Goal: Information Seeking & Learning: Learn about a topic

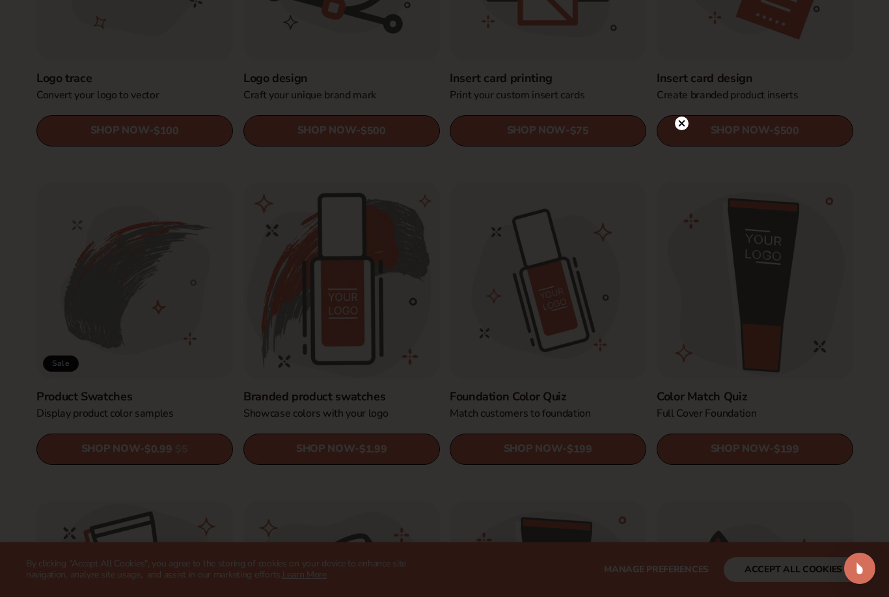
scroll to position [591, 0]
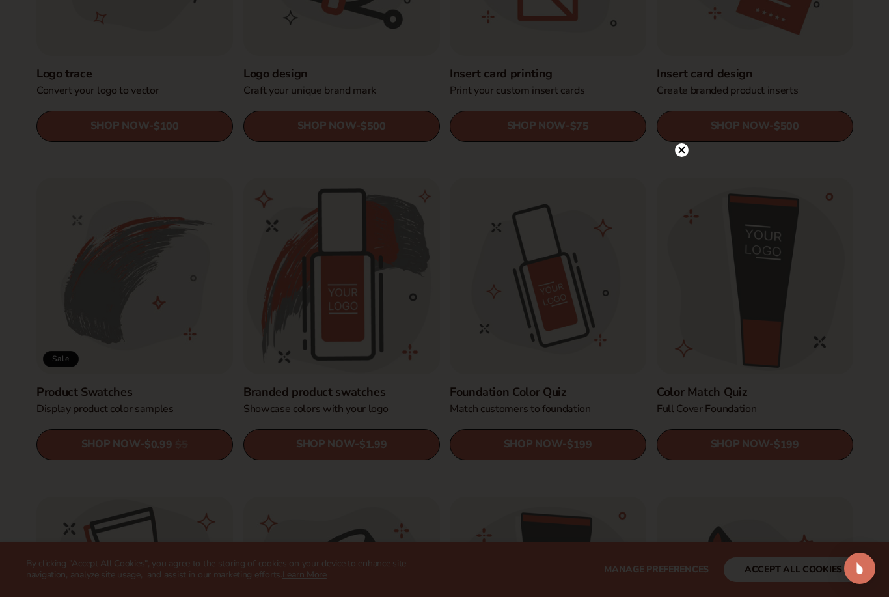
click at [675, 157] on circle at bounding box center [682, 150] width 14 height 14
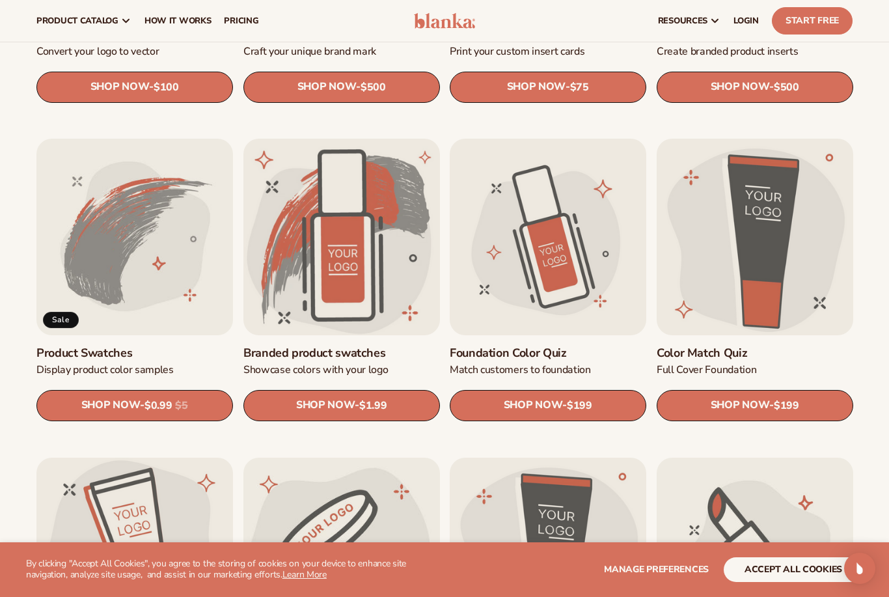
scroll to position [608, 0]
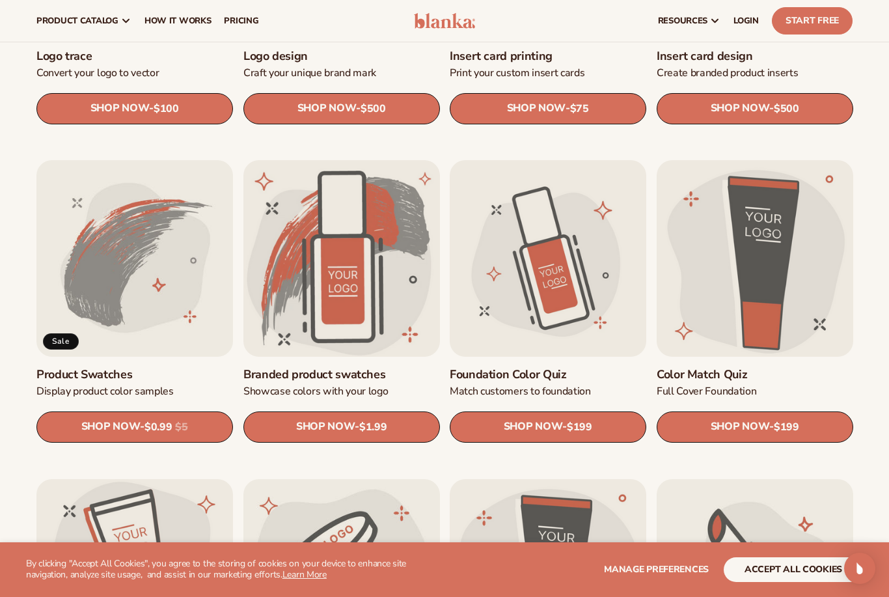
click at [524, 367] on link "Foundation Color Quiz" at bounding box center [547, 374] width 196 height 15
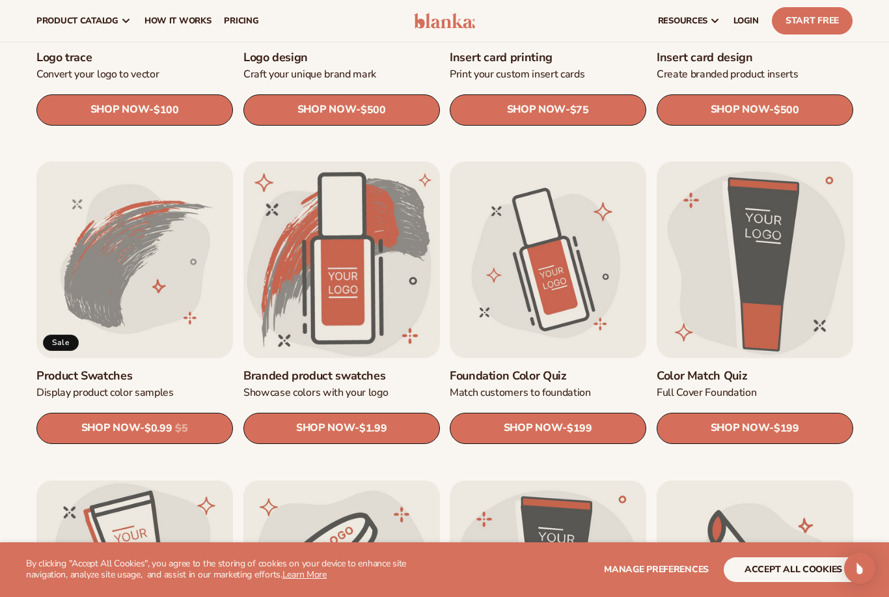
scroll to position [602, 0]
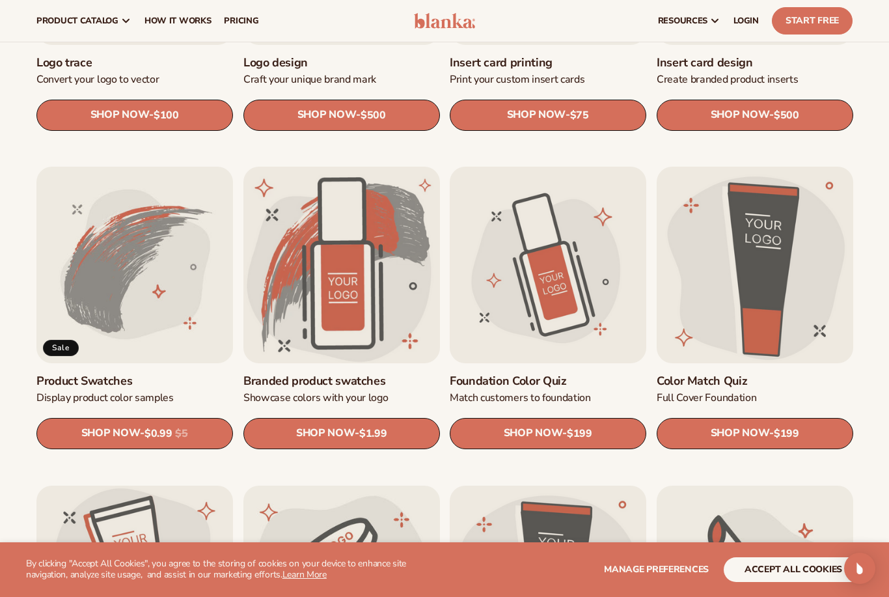
click at [101, 373] on link "Product Swatches" at bounding box center [134, 380] width 196 height 15
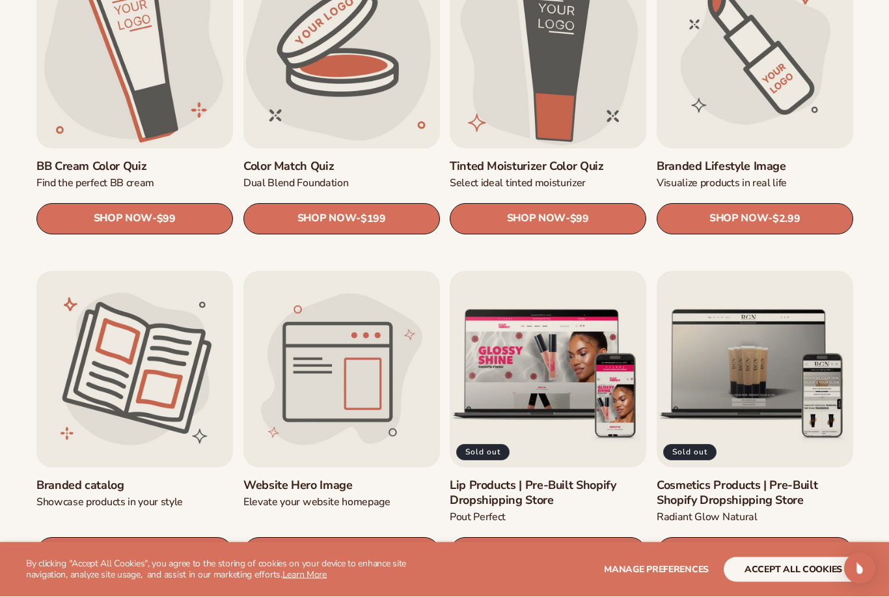
scroll to position [1135, 0]
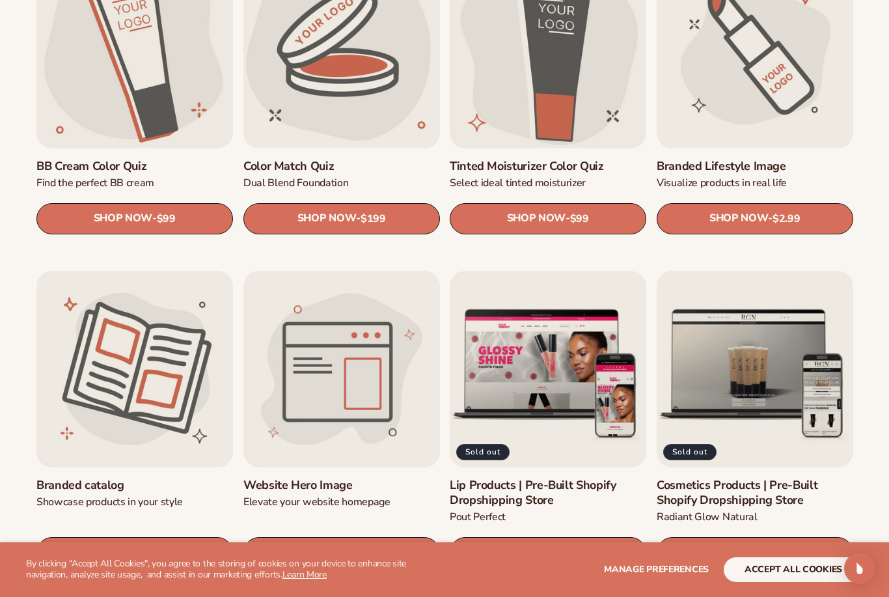
click at [245, 477] on link "Website Hero Image" at bounding box center [341, 484] width 196 height 15
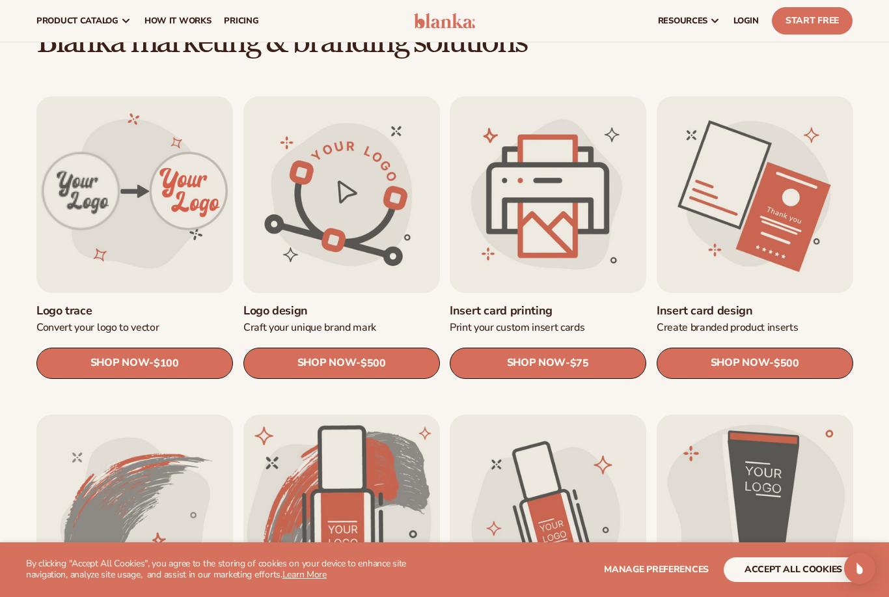
scroll to position [343, 0]
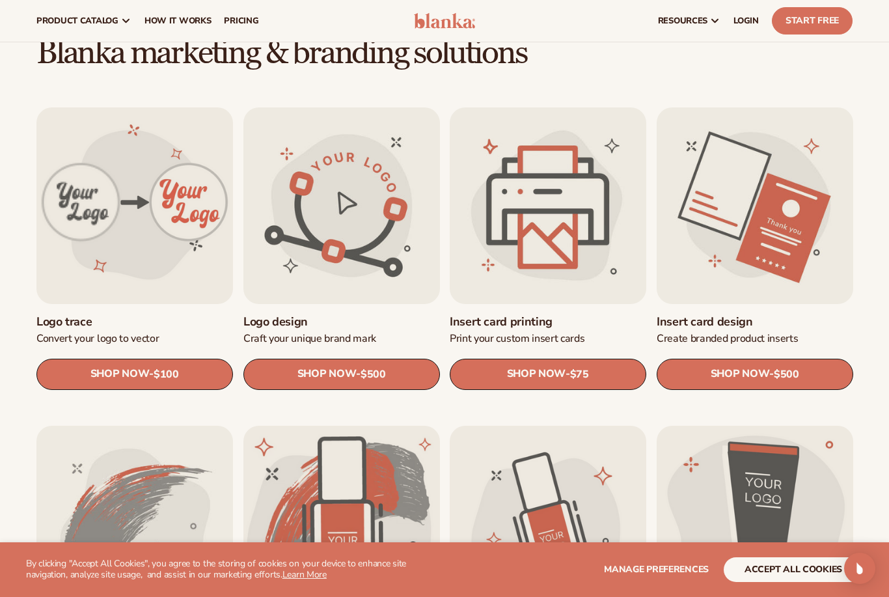
click at [467, 314] on link "Insert card printing" at bounding box center [547, 321] width 196 height 15
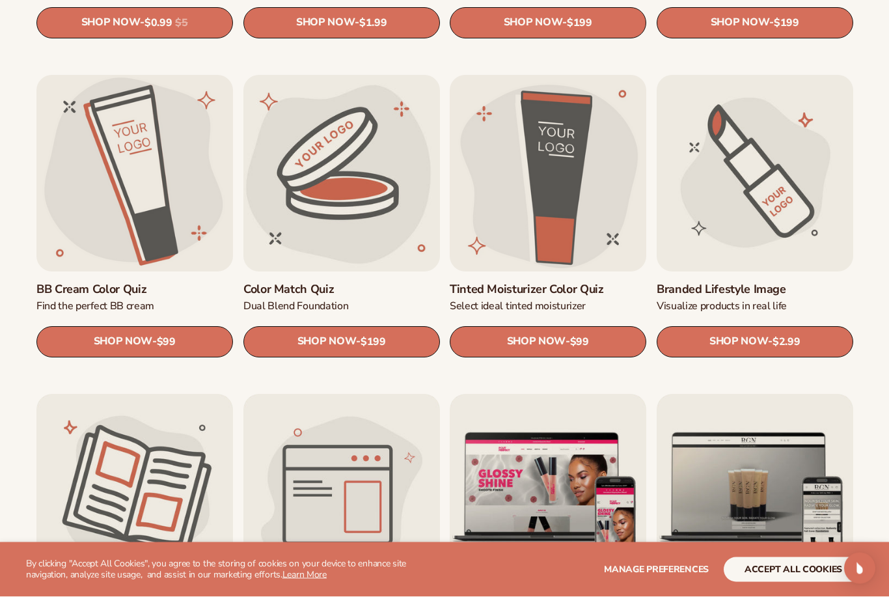
scroll to position [1036, 0]
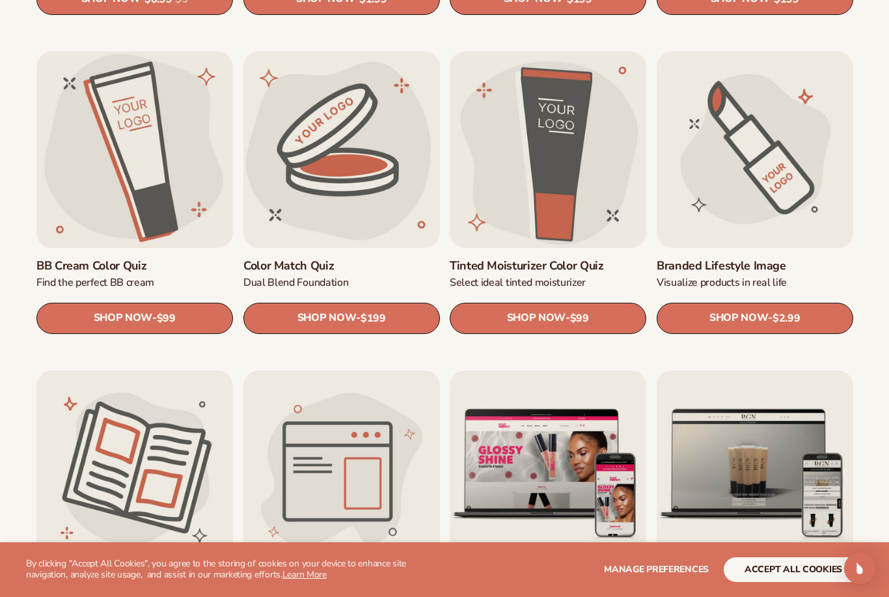
click at [821, 576] on link "Cosmetics Products | Pre-Built Shopify Dropshipping Store" at bounding box center [754, 591] width 196 height 31
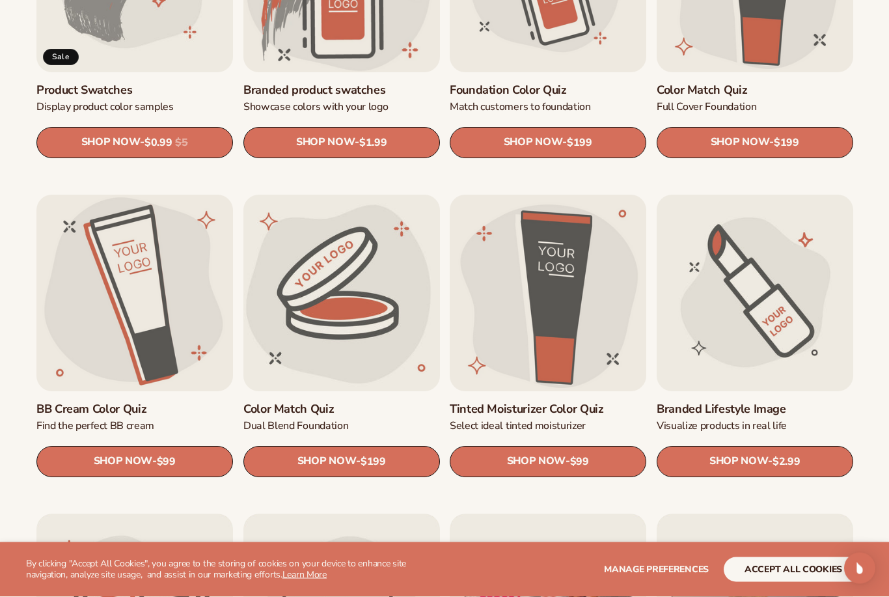
scroll to position [894, 0]
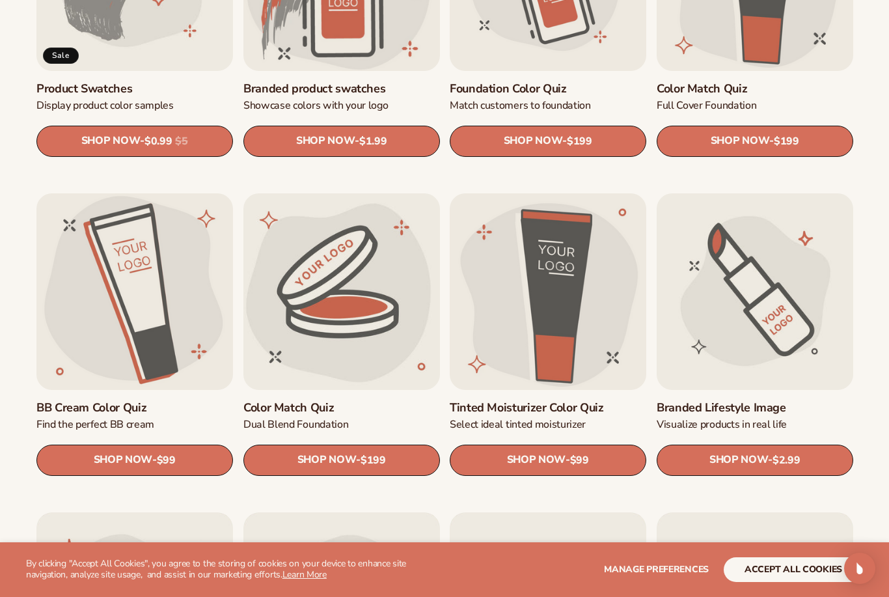
click at [821, 401] on link "Branded Lifestyle Image" at bounding box center [754, 406] width 196 height 15
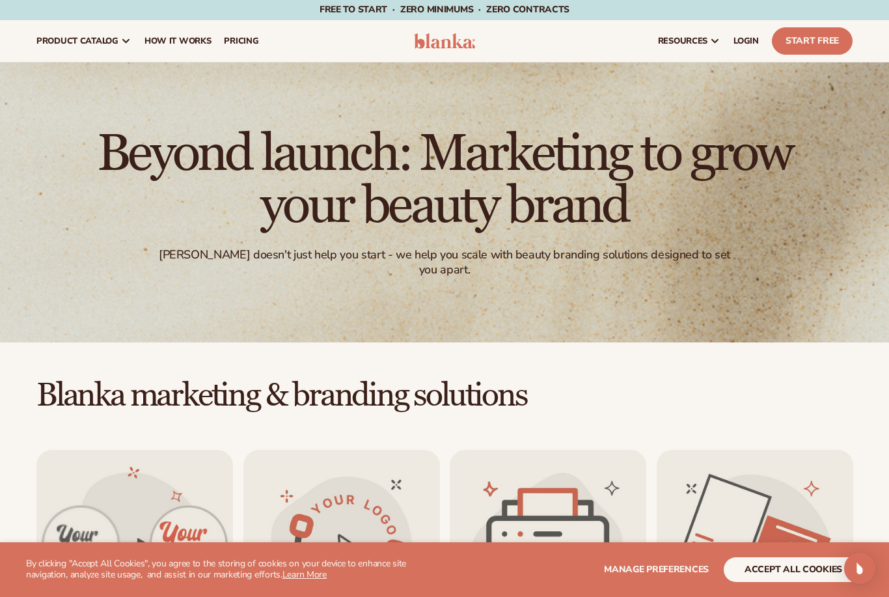
scroll to position [0, 0]
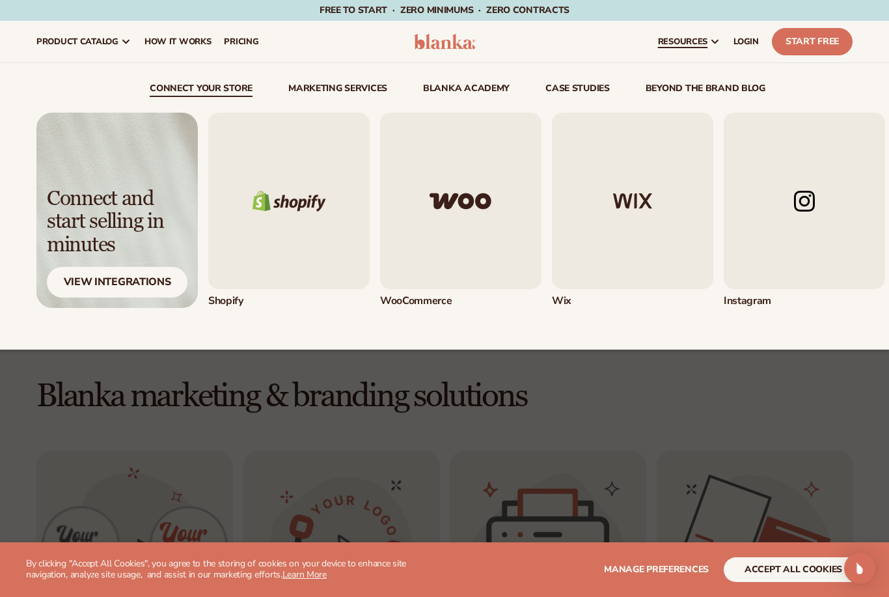
click at [247, 224] on img "1 / 5" at bounding box center [288, 201] width 161 height 176
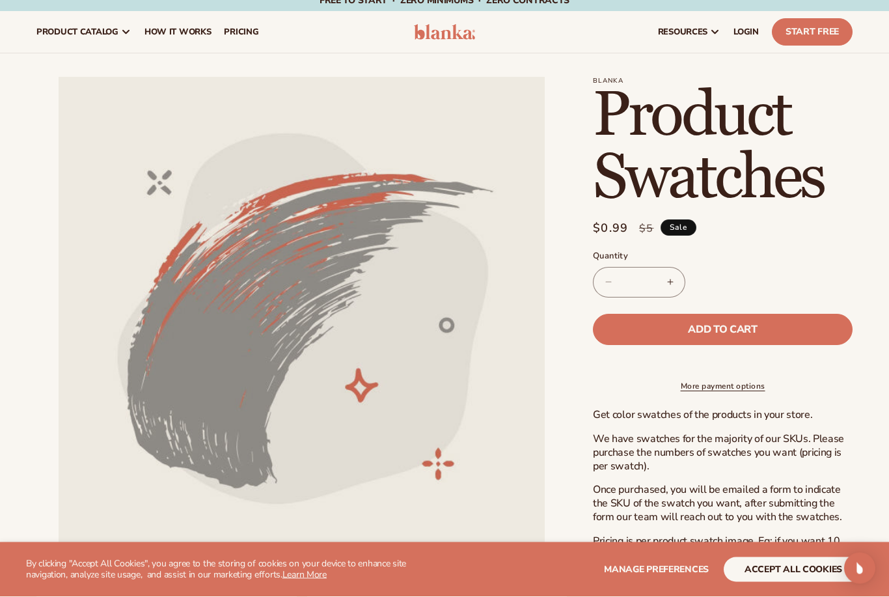
scroll to position [5, 0]
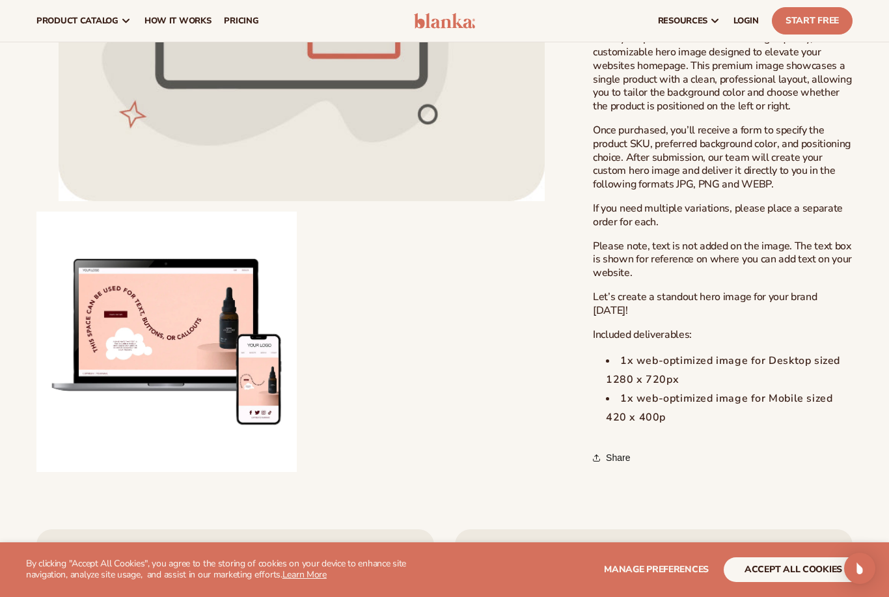
scroll to position [454, 0]
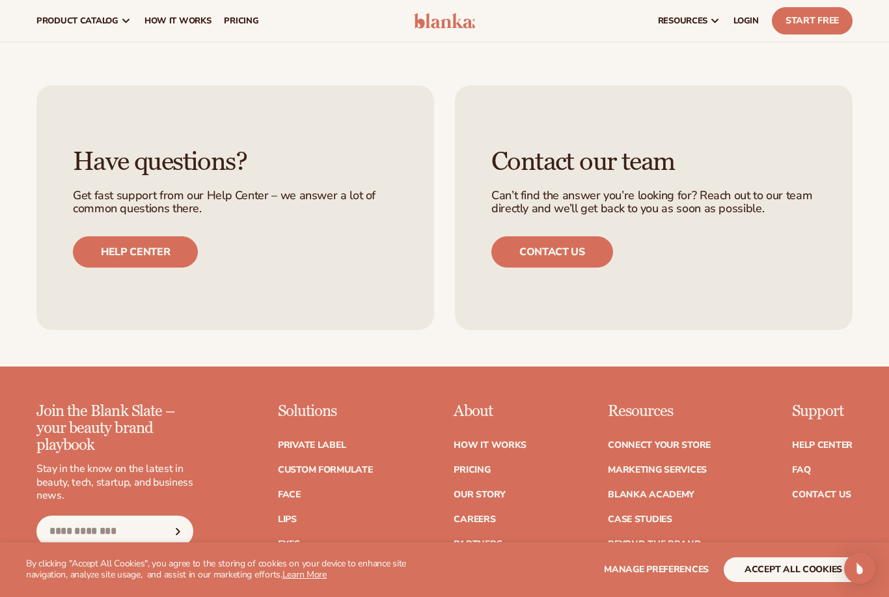
scroll to position [1988, 0]
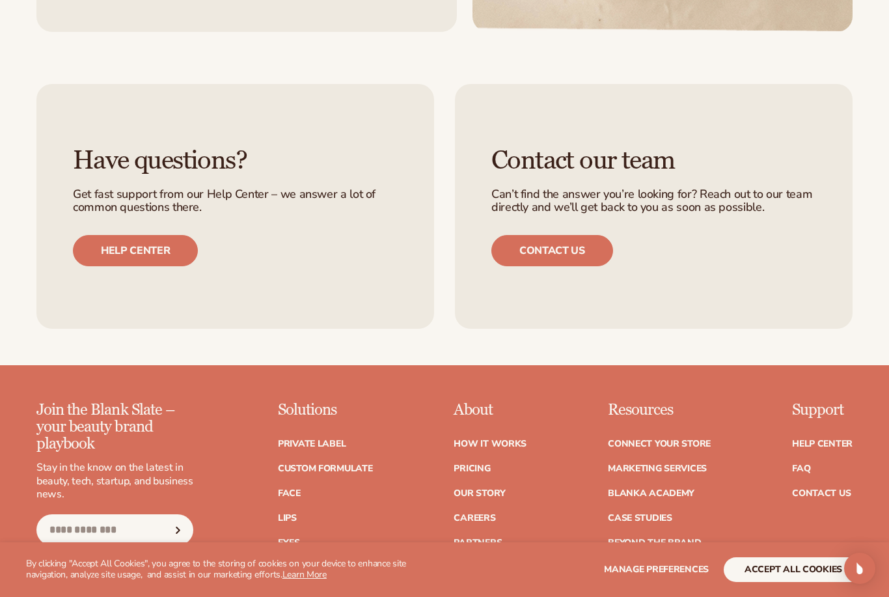
click at [310, 464] on link "Custom formulate" at bounding box center [325, 468] width 95 height 9
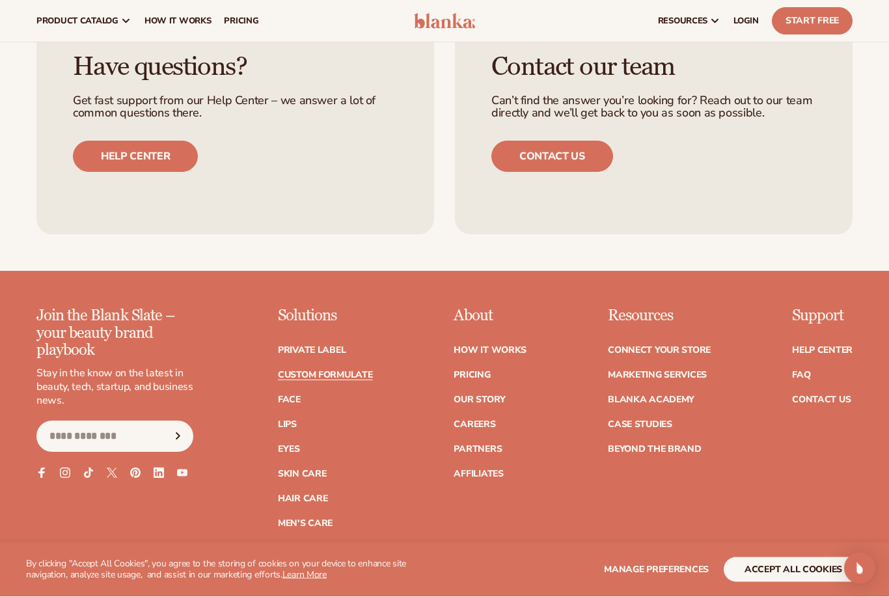
scroll to position [1646, 0]
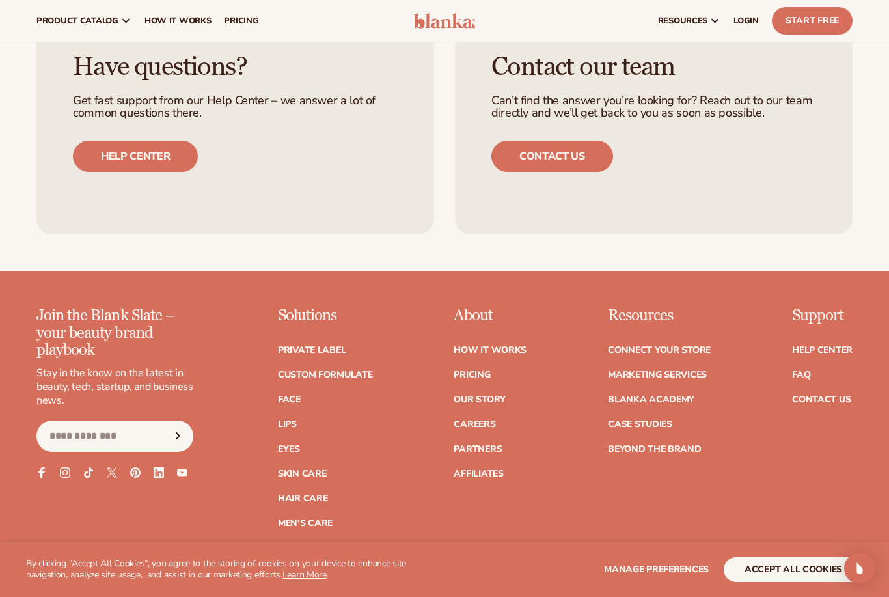
click at [632, 448] on link "Beyond the brand" at bounding box center [655, 448] width 94 height 9
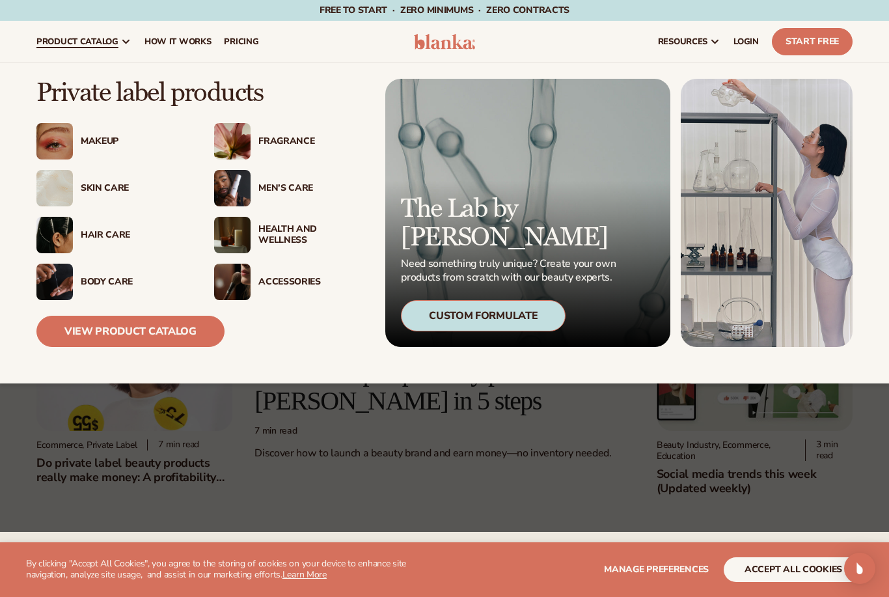
click at [230, 141] on img at bounding box center [232, 141] width 36 height 36
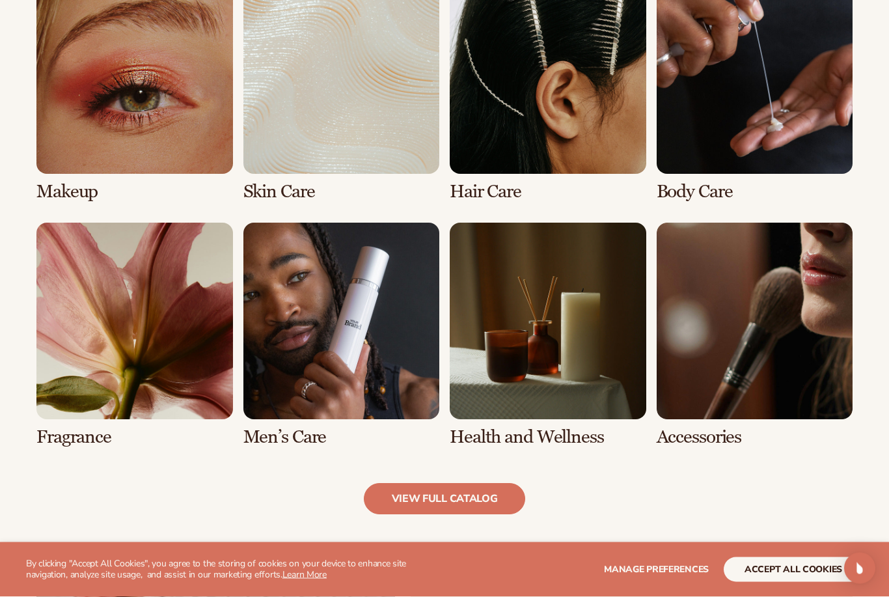
click at [99, 340] on link "5 / 8" at bounding box center [134, 335] width 196 height 224
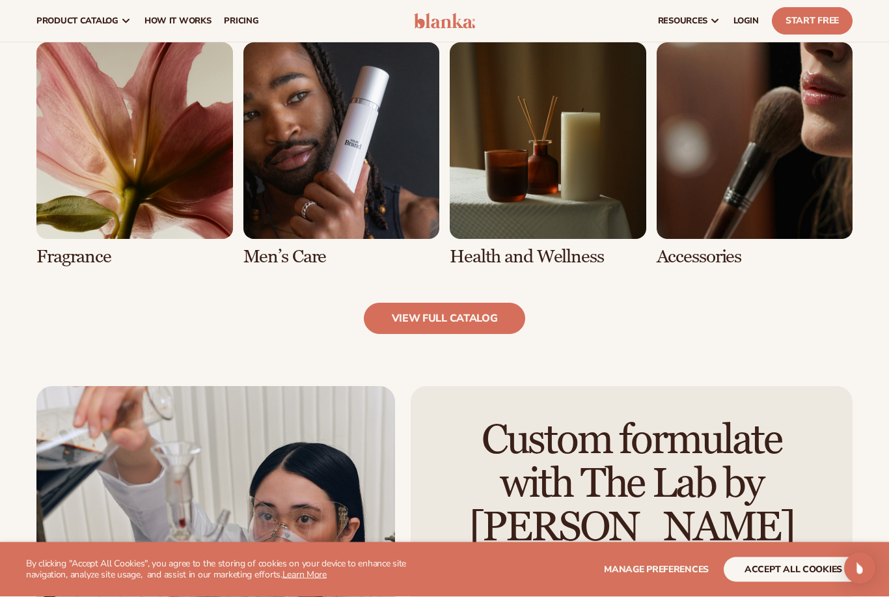
scroll to position [1170, 0]
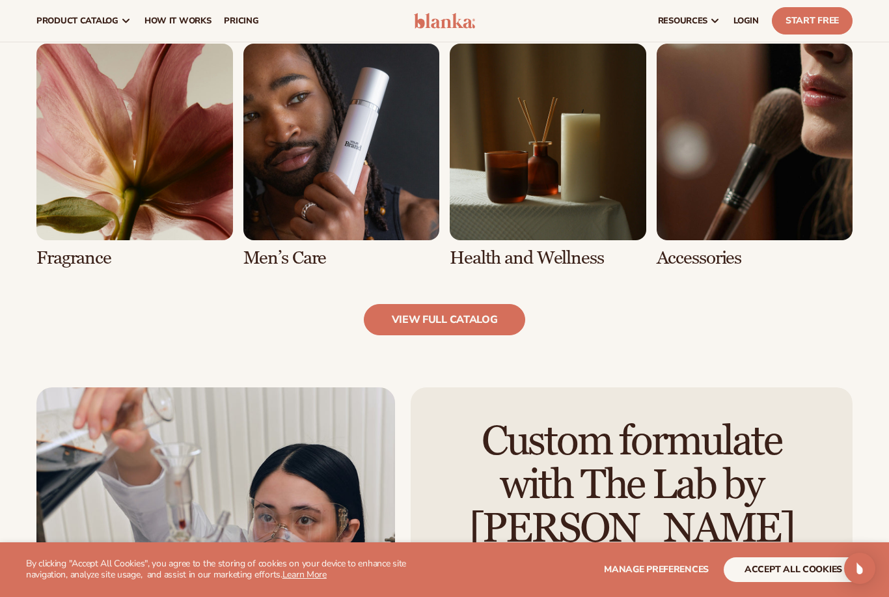
click at [394, 326] on link "view full catalog" at bounding box center [445, 319] width 162 height 31
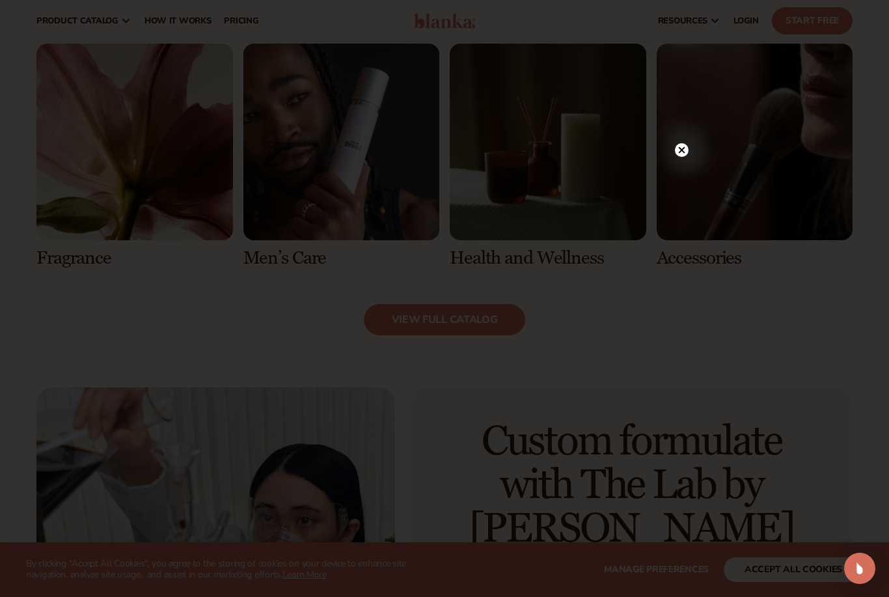
click at [667, 147] on div at bounding box center [444, 298] width 889 height 597
click at [677, 143] on div at bounding box center [682, 150] width 14 height 23
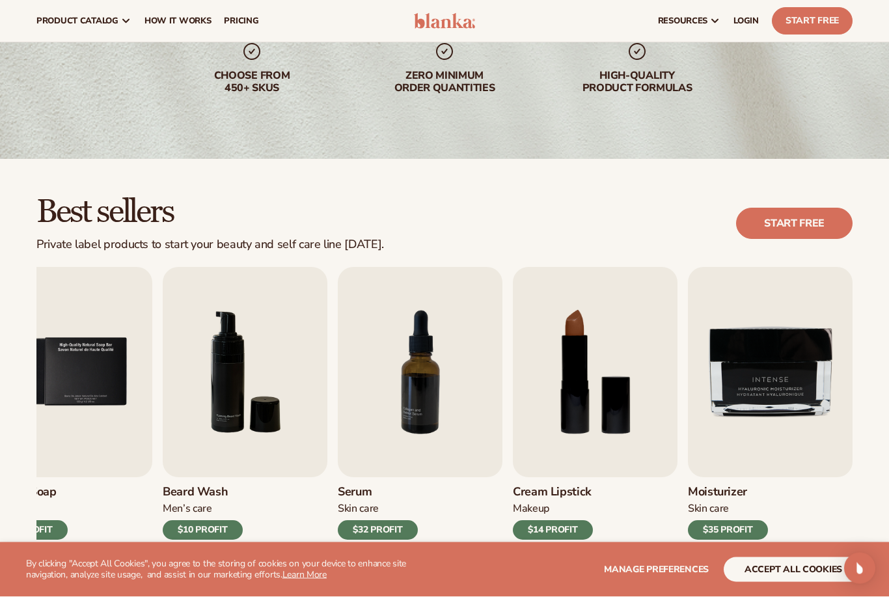
scroll to position [191, 0]
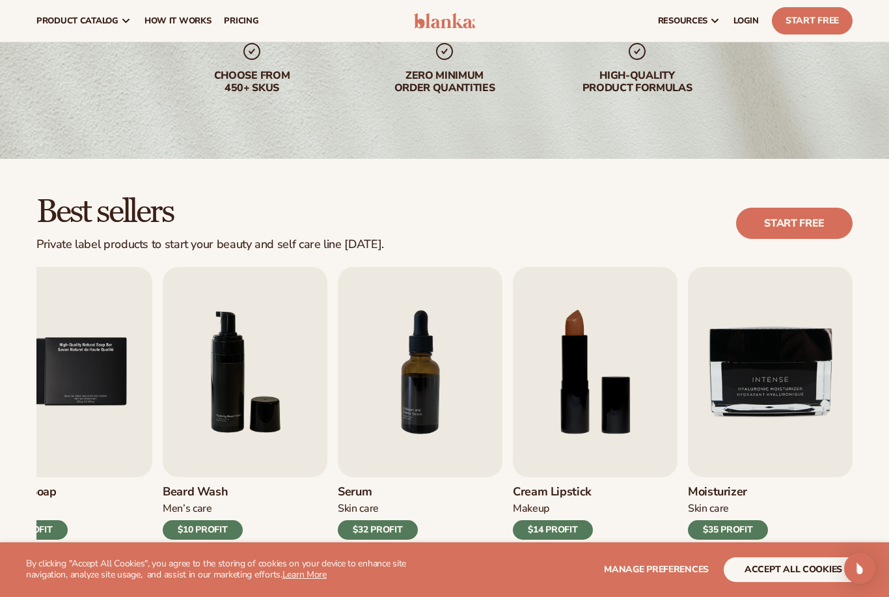
click at [190, 385] on img "6 / 9" at bounding box center [245, 372] width 165 height 210
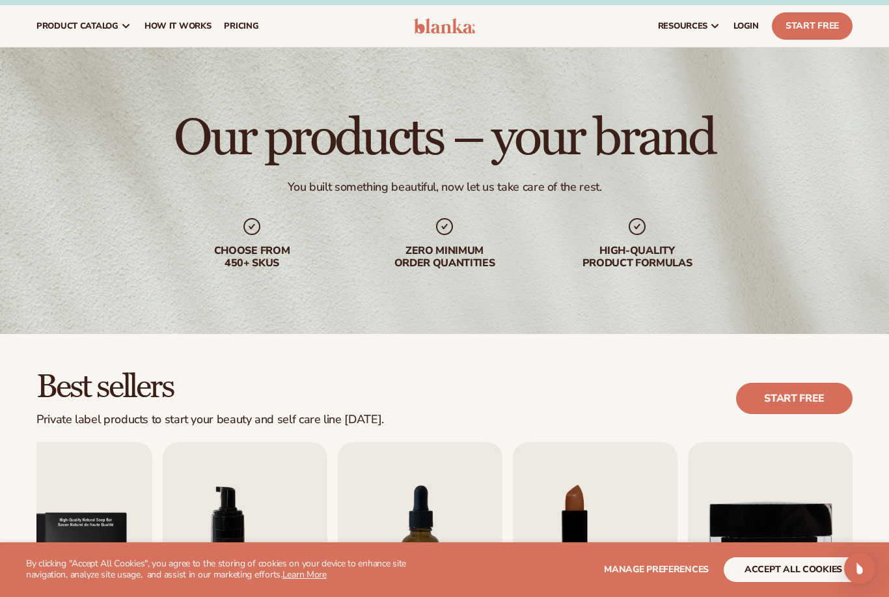
scroll to position [0, 0]
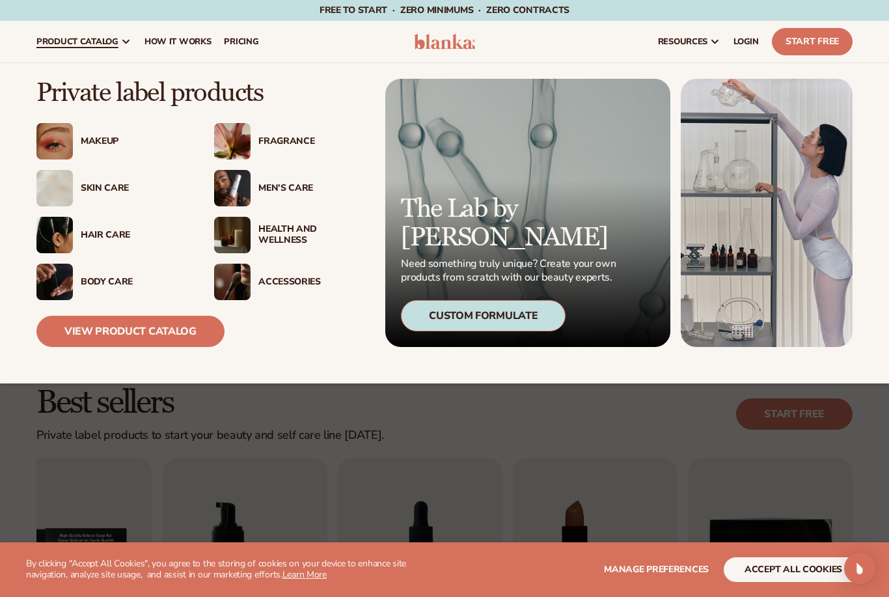
click at [230, 232] on img at bounding box center [232, 235] width 36 height 36
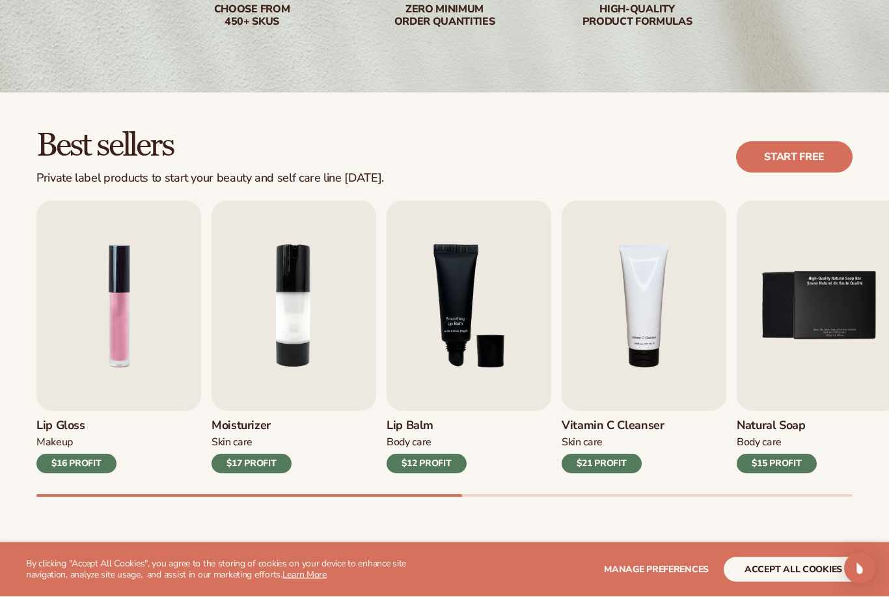
scroll to position [261, 0]
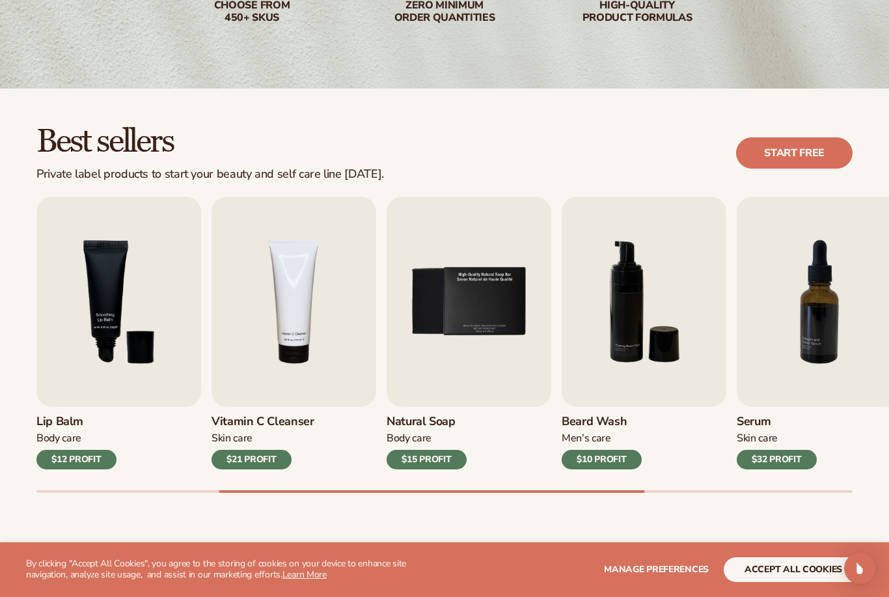
click at [291, 322] on img "4 / 9" at bounding box center [293, 301] width 165 height 210
click at [256, 319] on img "4 / 9" at bounding box center [293, 301] width 165 height 210
click at [241, 464] on div "$21 PROFIT" at bounding box center [251, 459] width 80 height 20
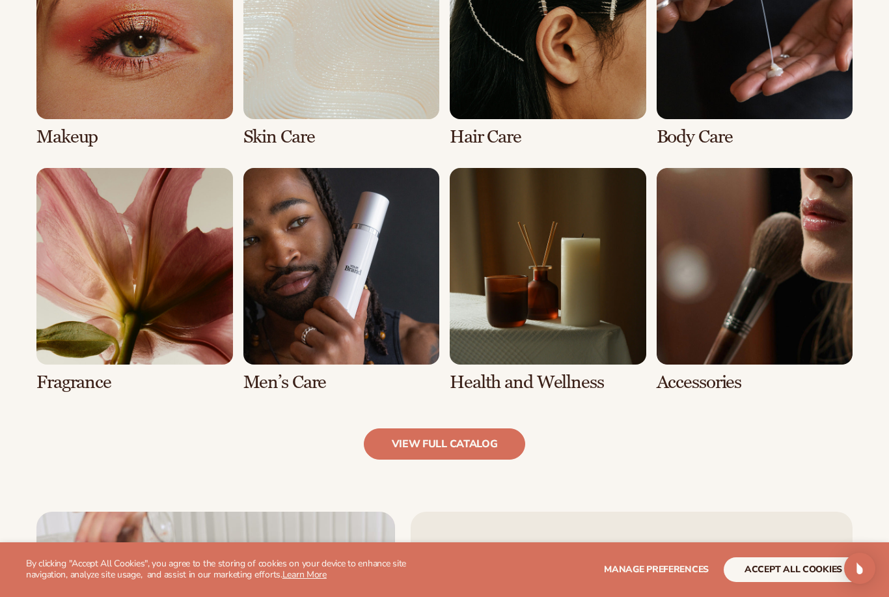
scroll to position [1116, 0]
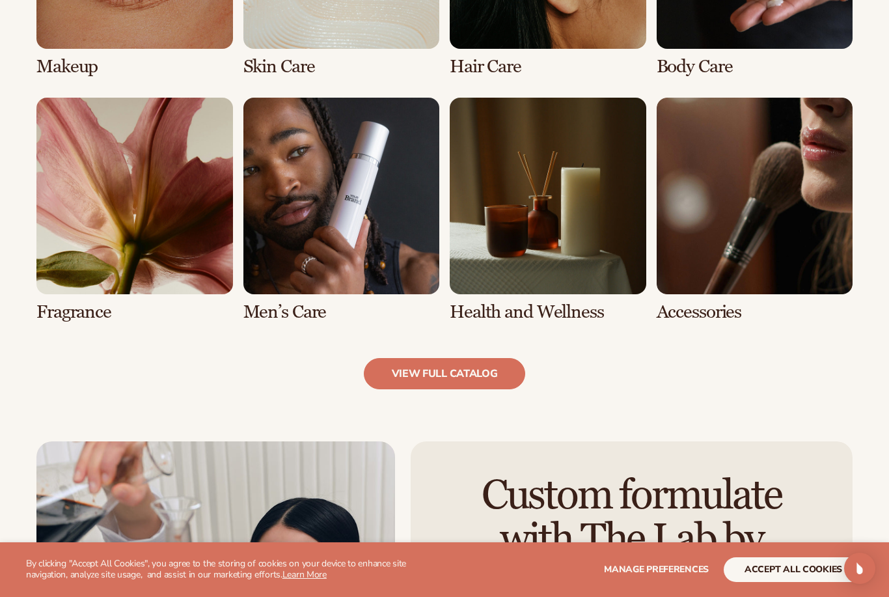
click at [393, 381] on link "view full catalog" at bounding box center [445, 373] width 162 height 31
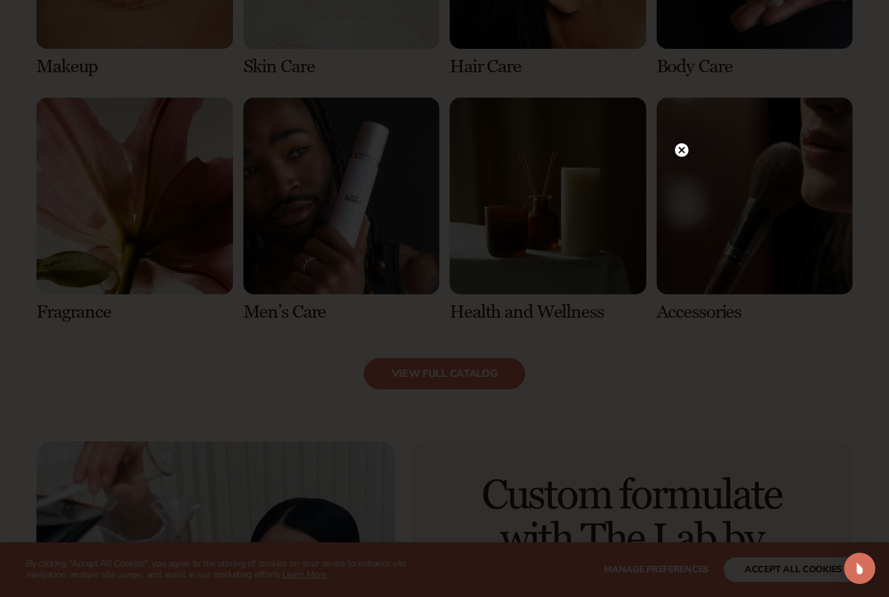
click at [671, 167] on div at bounding box center [444, 298] width 889 height 597
click at [683, 157] on circle at bounding box center [682, 150] width 14 height 14
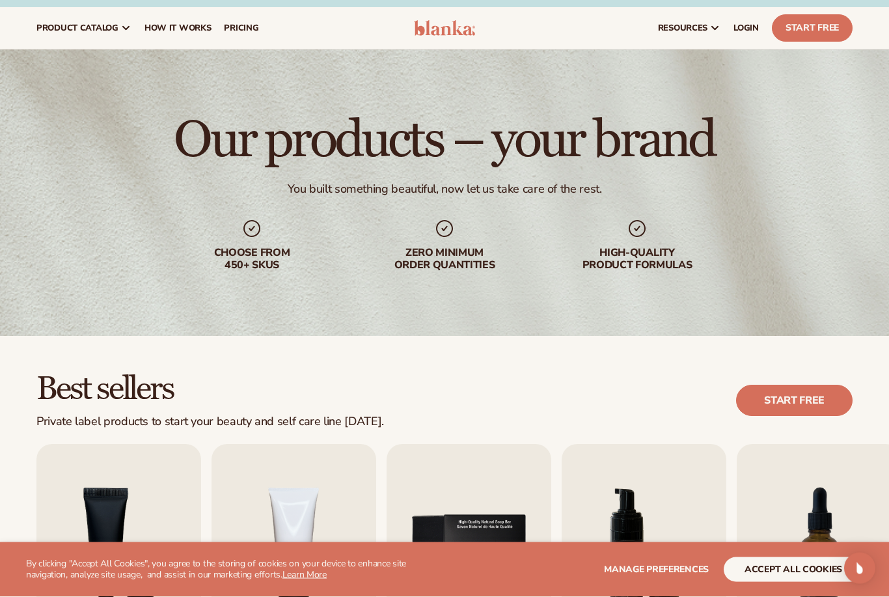
scroll to position [0, 0]
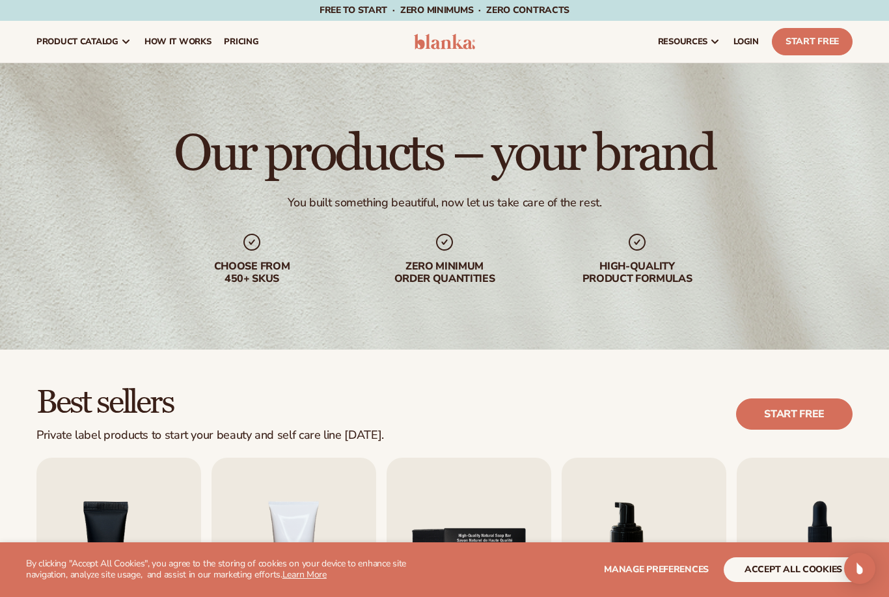
click at [740, 36] on span "LOGIN" at bounding box center [745, 41] width 25 height 10
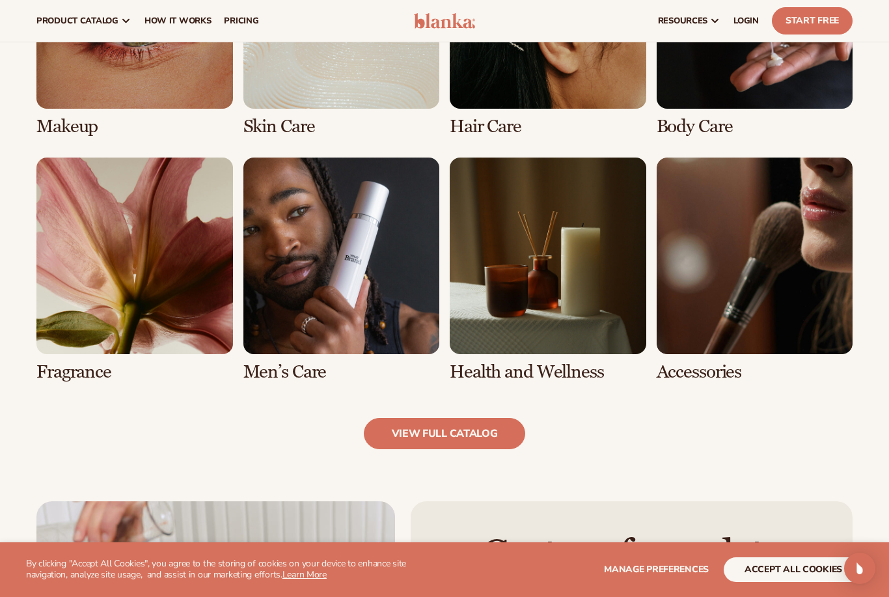
scroll to position [1056, 0]
